Goal: Task Accomplishment & Management: Complete application form

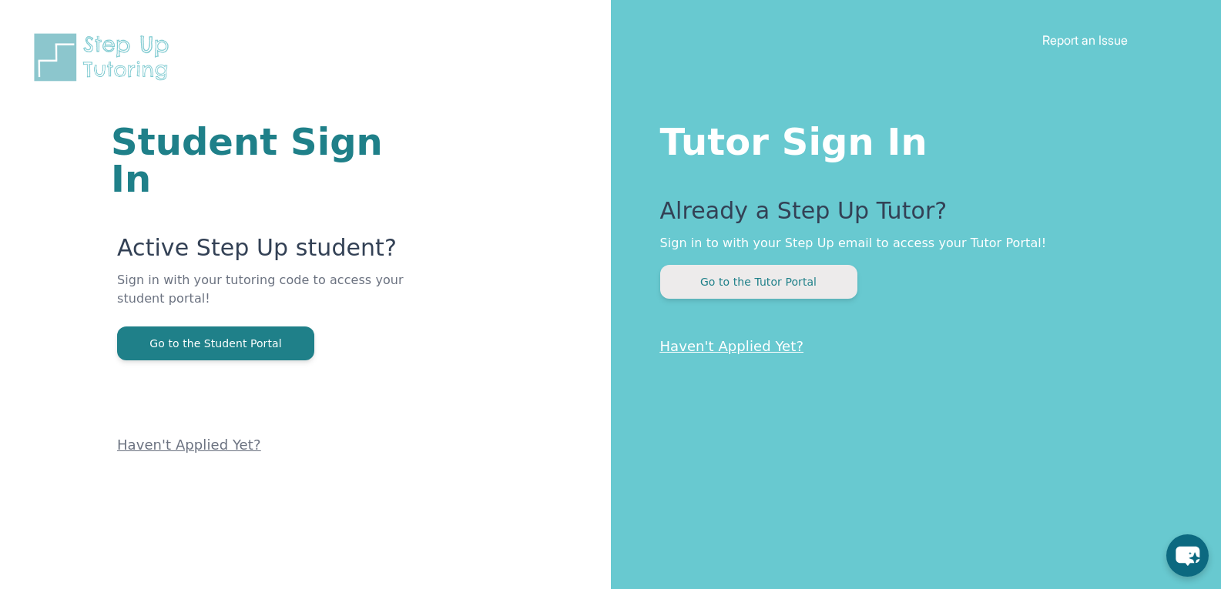
click at [778, 296] on button "Go to the Tutor Portal" at bounding box center [758, 282] width 197 height 34
click at [747, 347] on link "Haven't Applied Yet?" at bounding box center [732, 346] width 144 height 16
click at [736, 341] on link "Haven't Applied Yet?" at bounding box center [732, 346] width 144 height 16
